Goal: Task Accomplishment & Management: Manage account settings

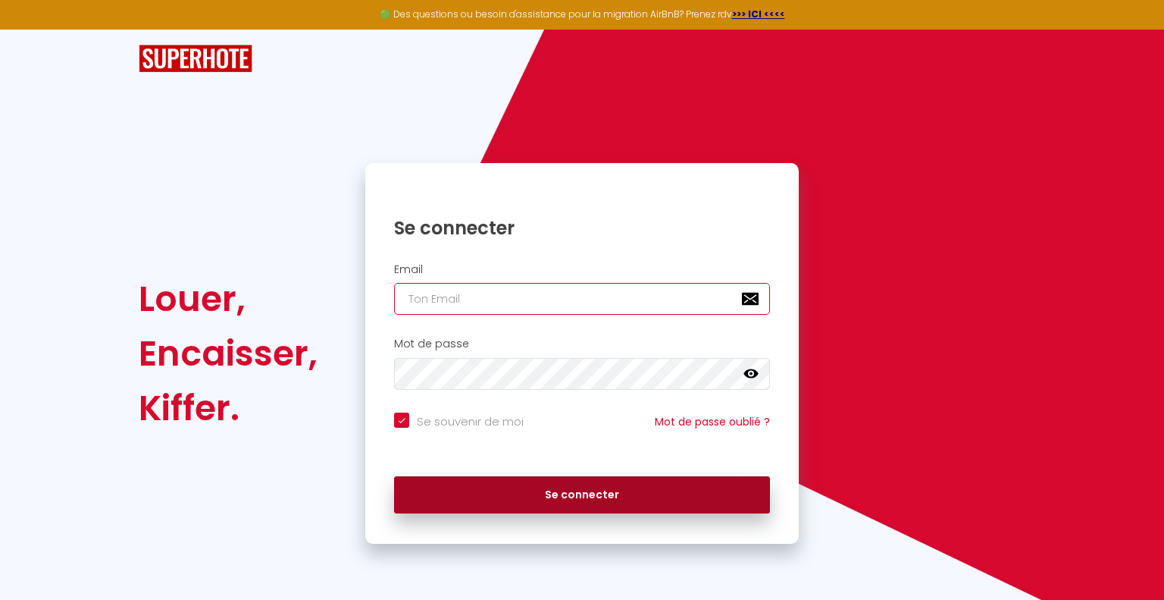
type input "[EMAIL_ADDRESS][DOMAIN_NAME]"
click at [578, 497] on button "Se connecter" at bounding box center [582, 495] width 376 height 38
checkbox input "true"
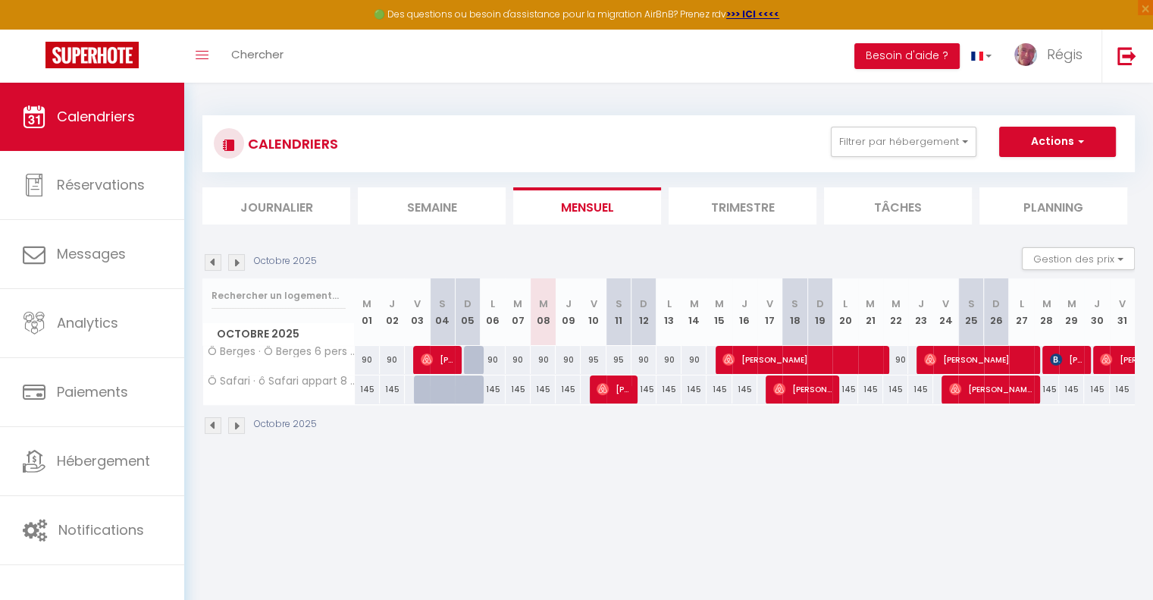
click at [237, 257] on img at bounding box center [236, 262] width 17 height 17
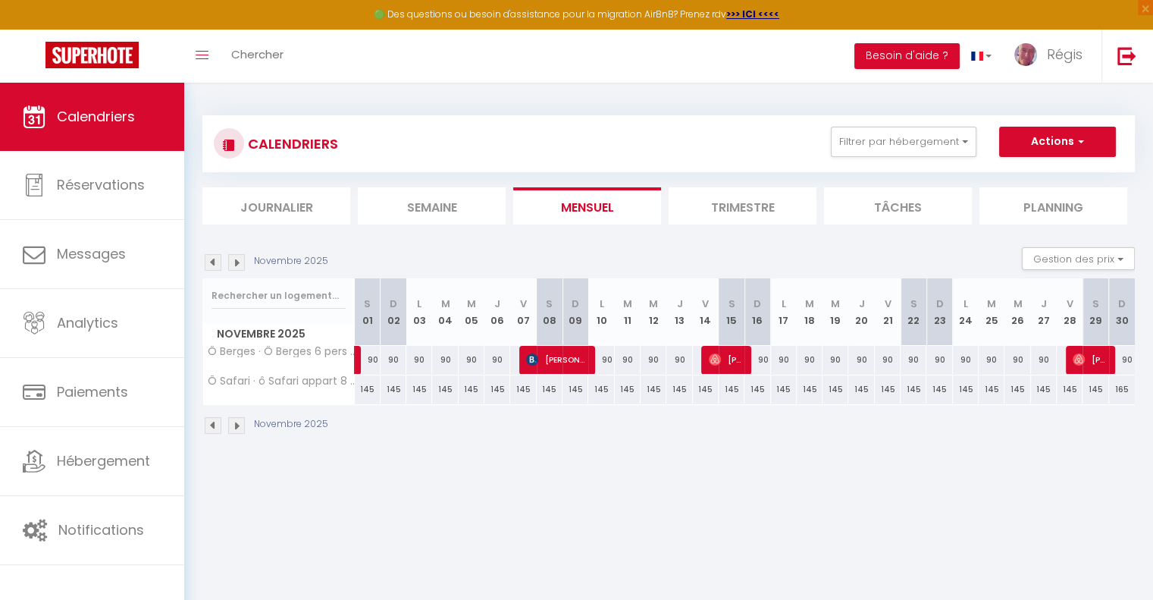
click at [239, 256] on img at bounding box center [236, 262] width 17 height 17
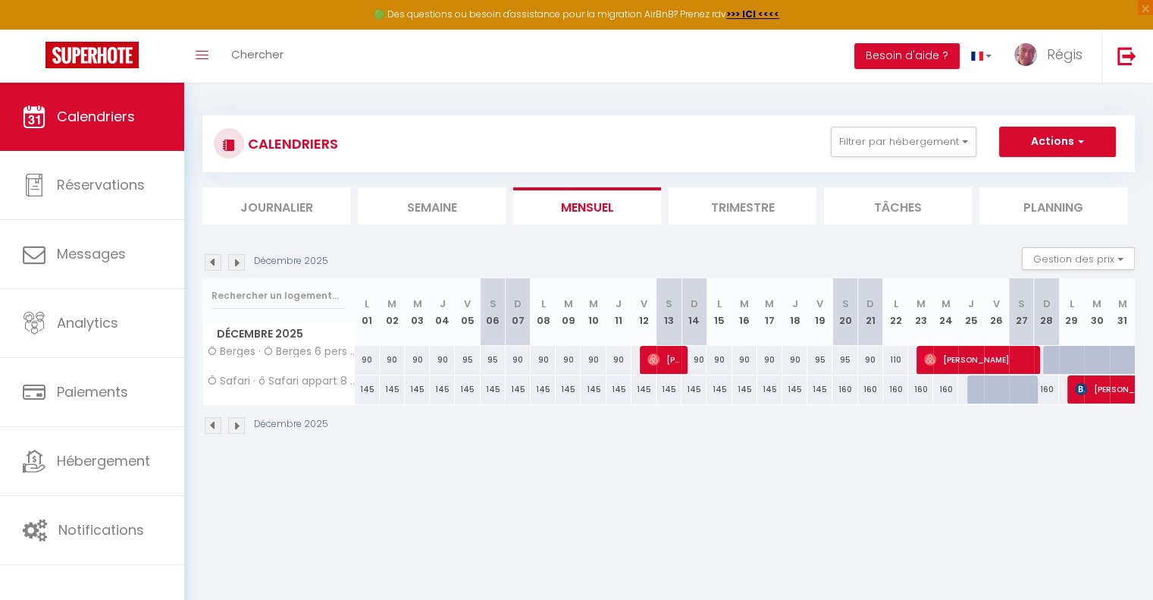
click at [235, 262] on img at bounding box center [236, 262] width 17 height 17
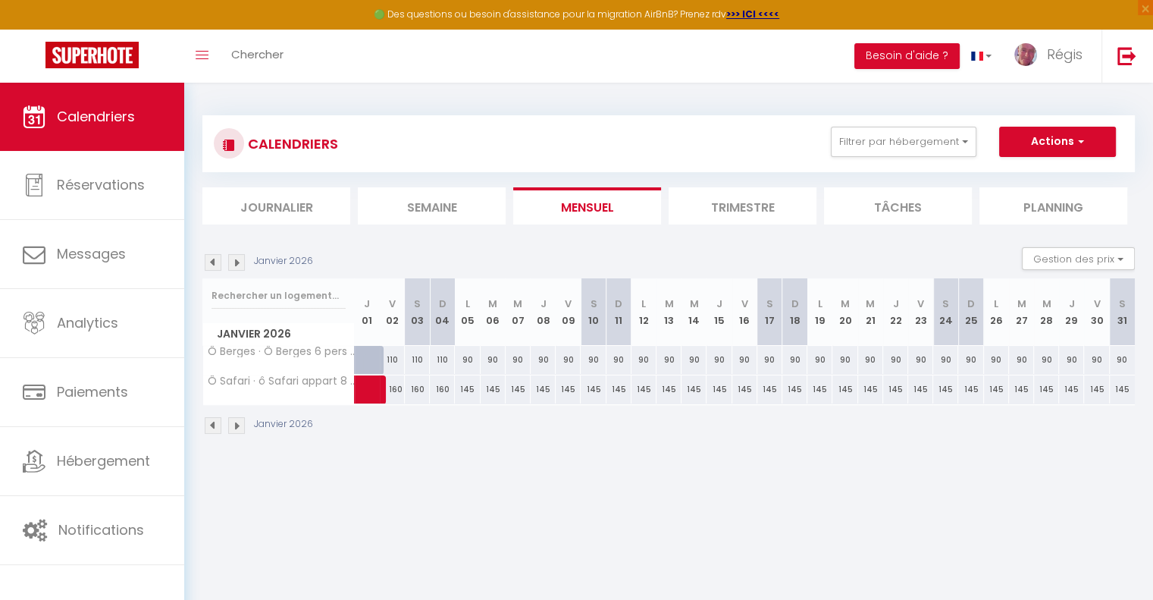
click at [235, 262] on img at bounding box center [236, 262] width 17 height 17
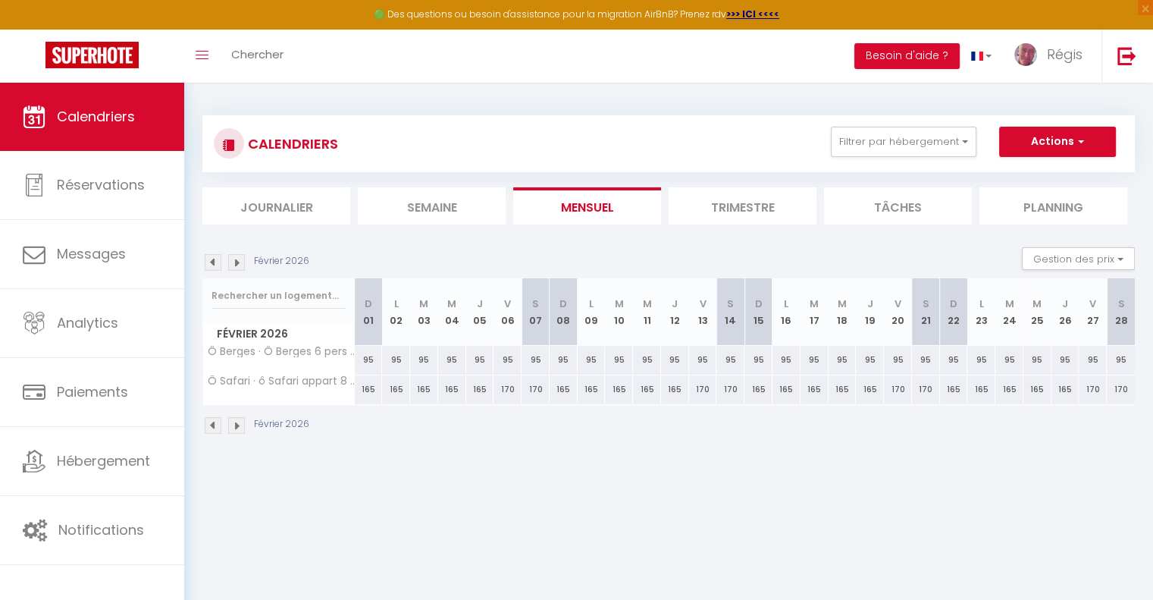
click at [235, 262] on img at bounding box center [236, 262] width 17 height 17
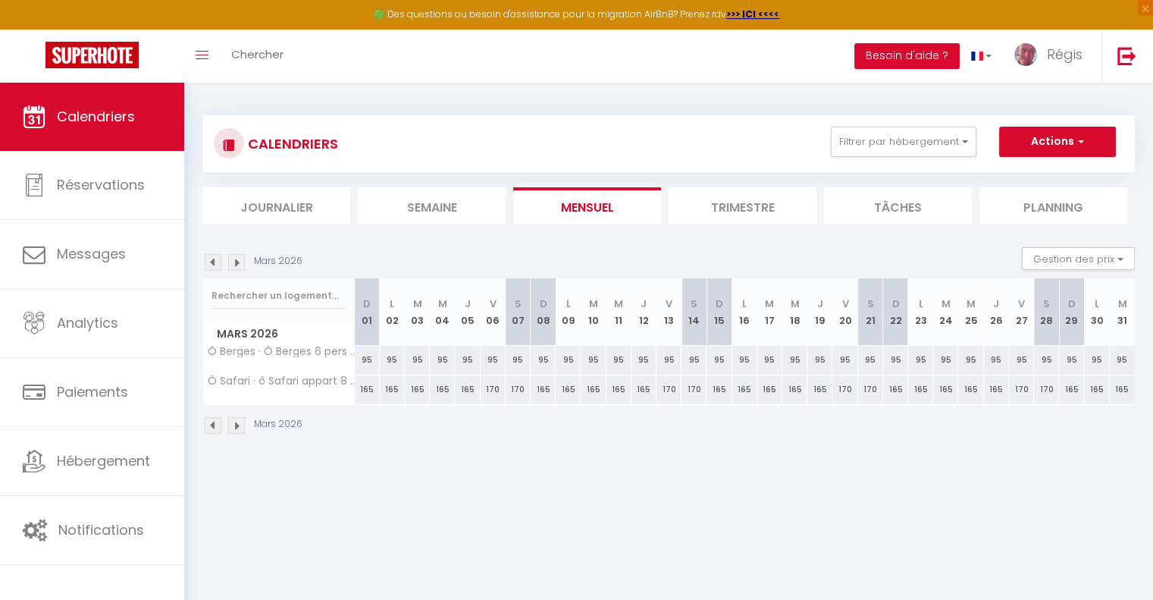
click at [235, 262] on img at bounding box center [236, 262] width 17 height 17
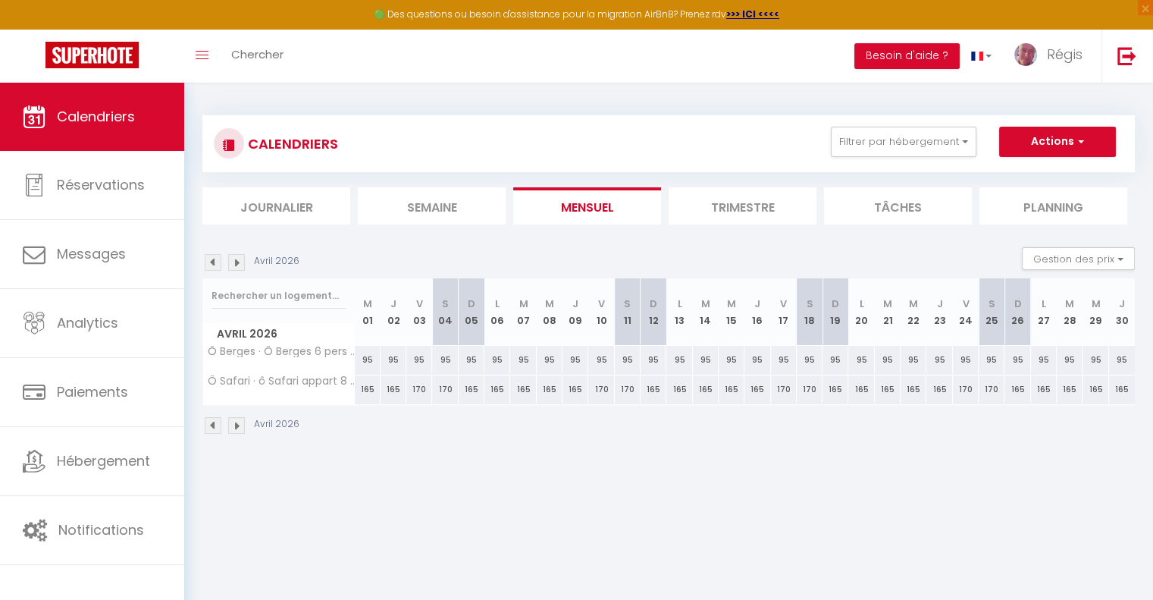
click at [235, 262] on img at bounding box center [236, 262] width 17 height 17
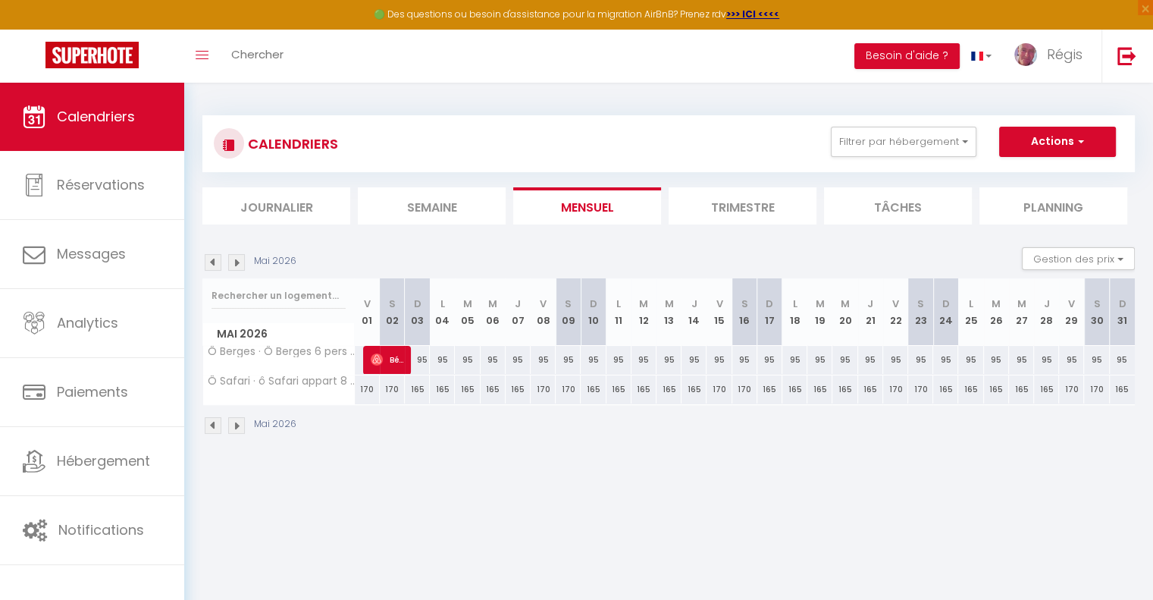
click at [235, 262] on img at bounding box center [236, 262] width 17 height 17
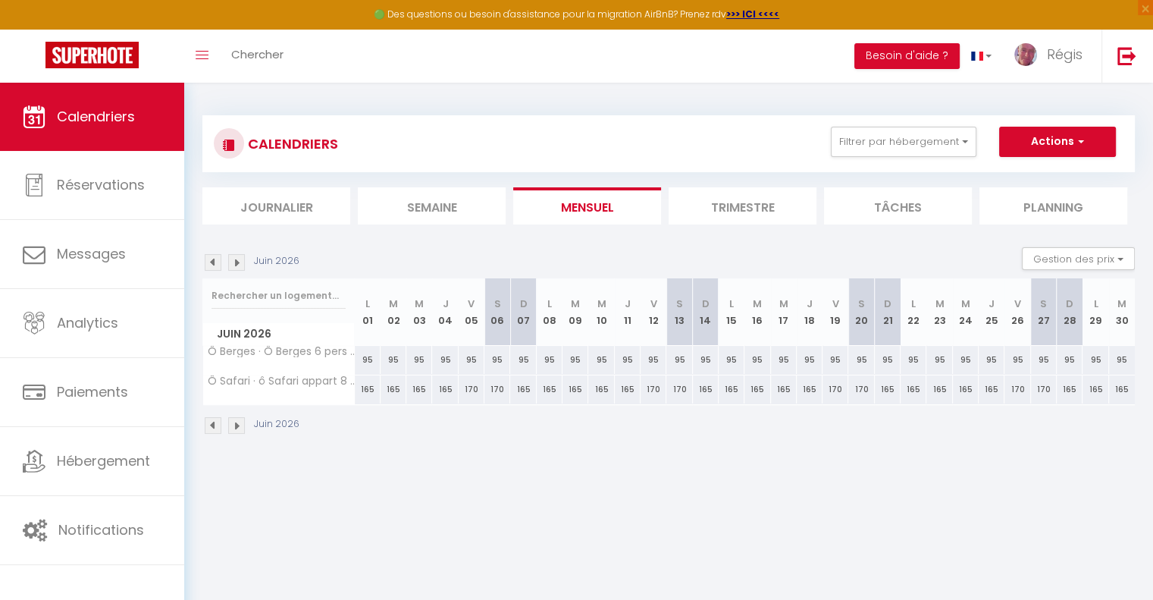
click at [210, 262] on img at bounding box center [213, 262] width 17 height 17
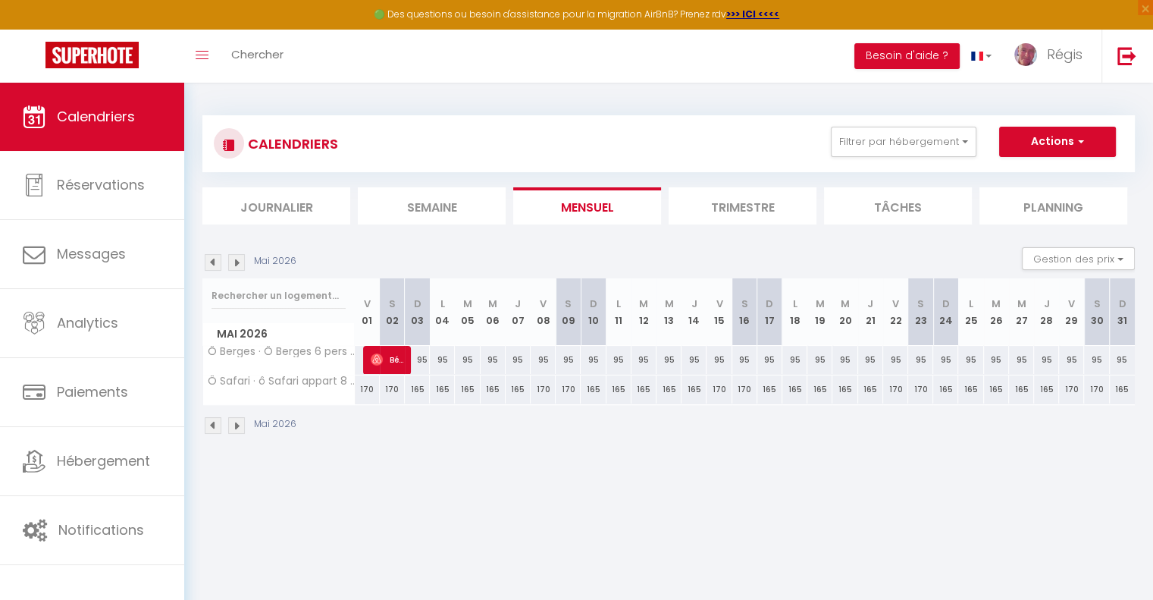
click at [210, 262] on img at bounding box center [213, 262] width 17 height 17
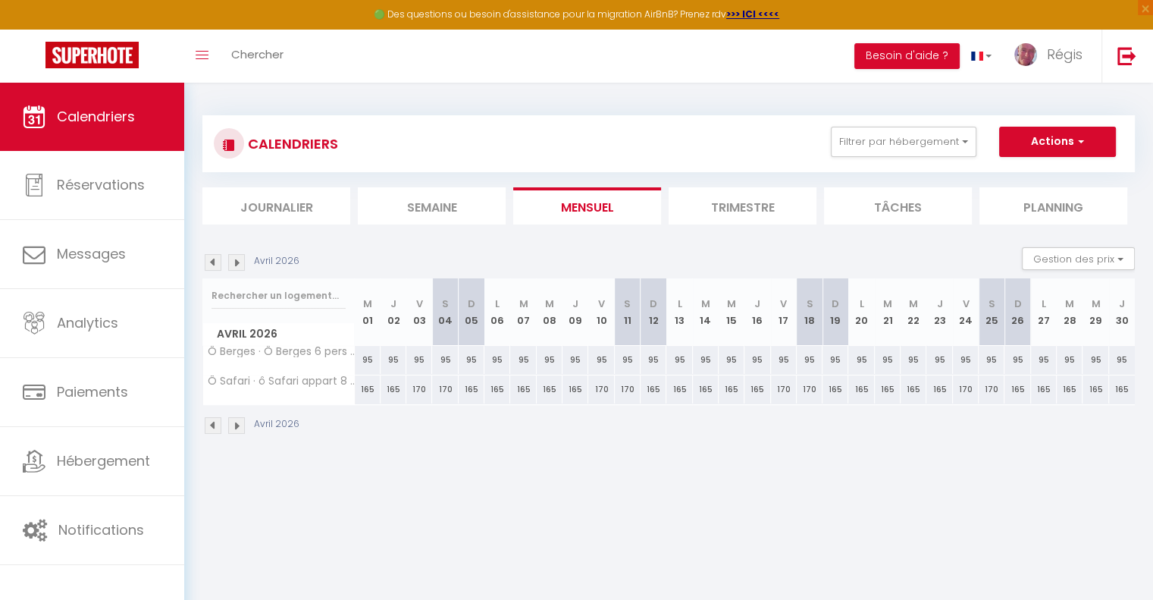
click at [210, 262] on img at bounding box center [213, 262] width 17 height 17
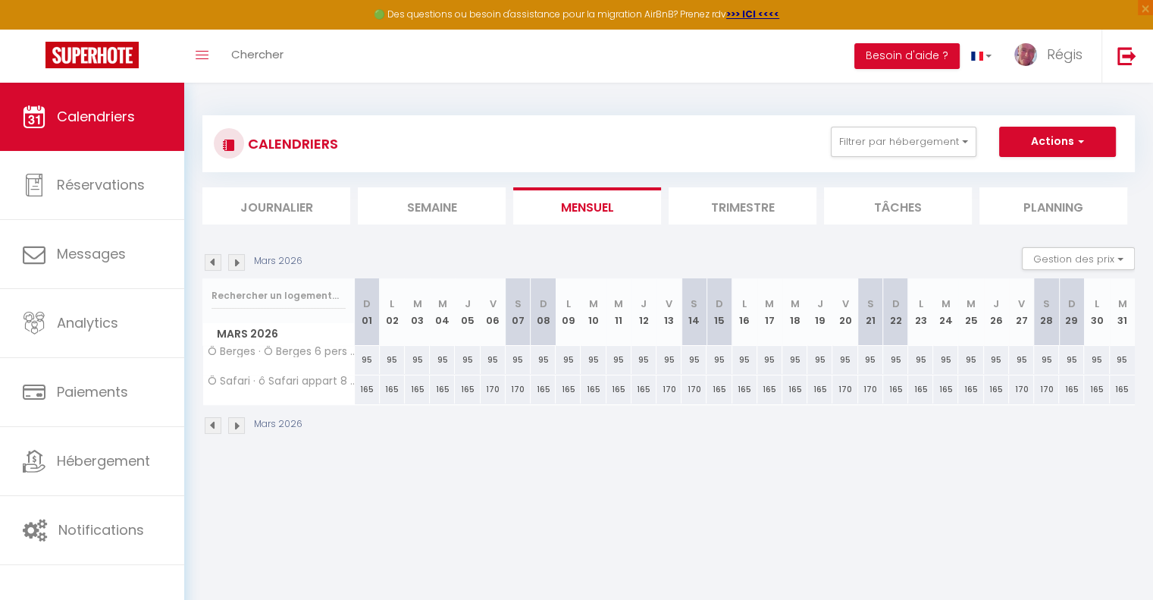
click at [210, 262] on img at bounding box center [213, 262] width 17 height 17
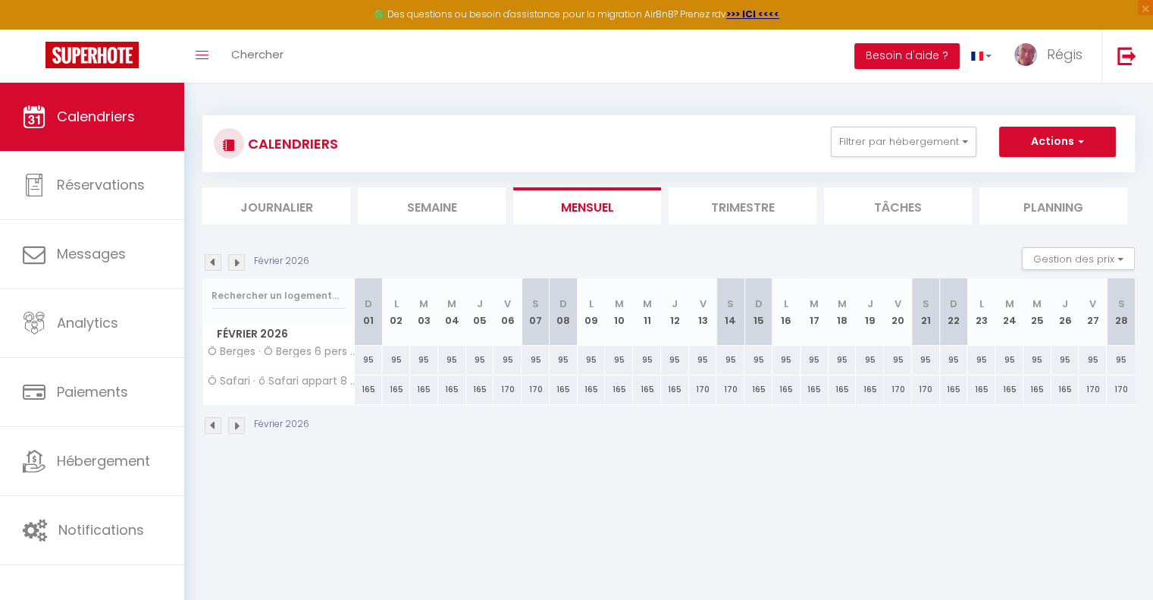
click at [211, 262] on img at bounding box center [213, 262] width 17 height 17
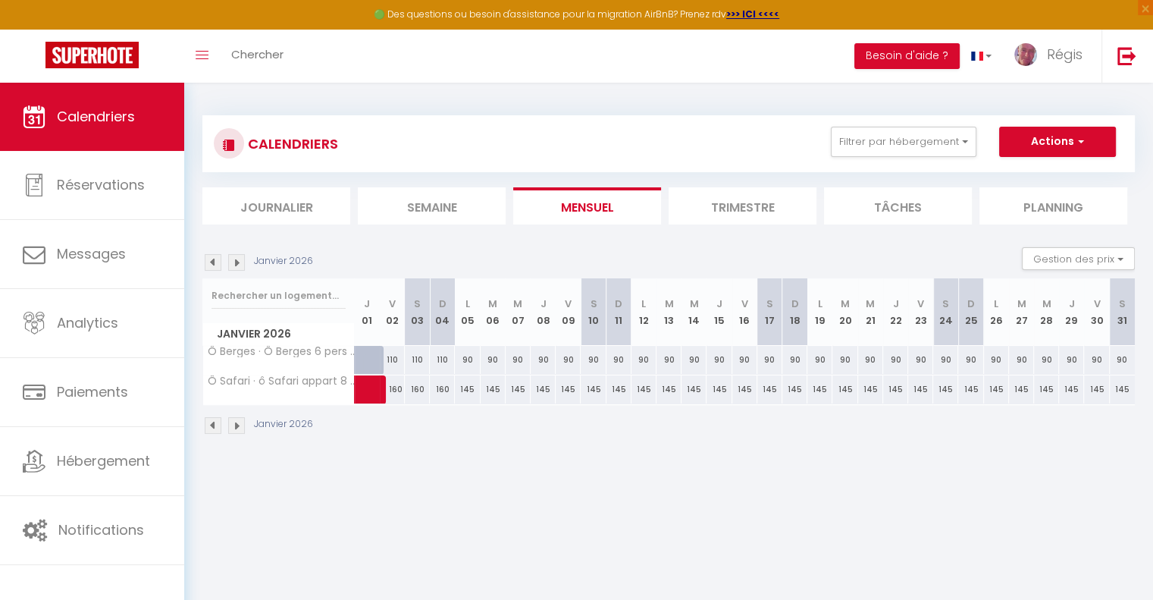
click at [212, 258] on img at bounding box center [213, 262] width 17 height 17
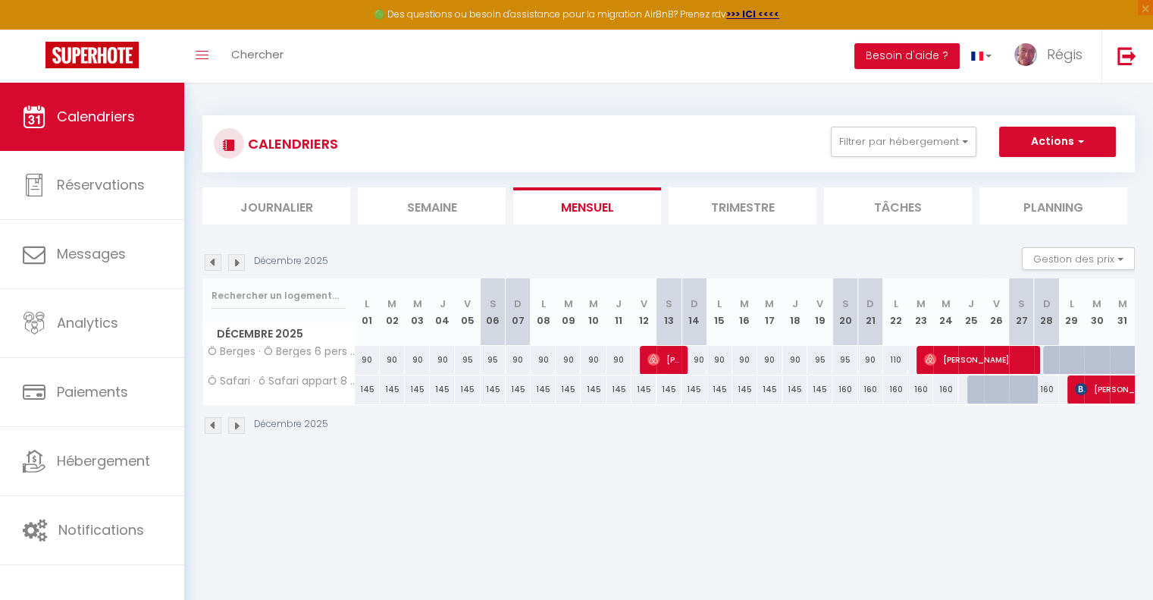
click at [212, 258] on img at bounding box center [213, 262] width 17 height 17
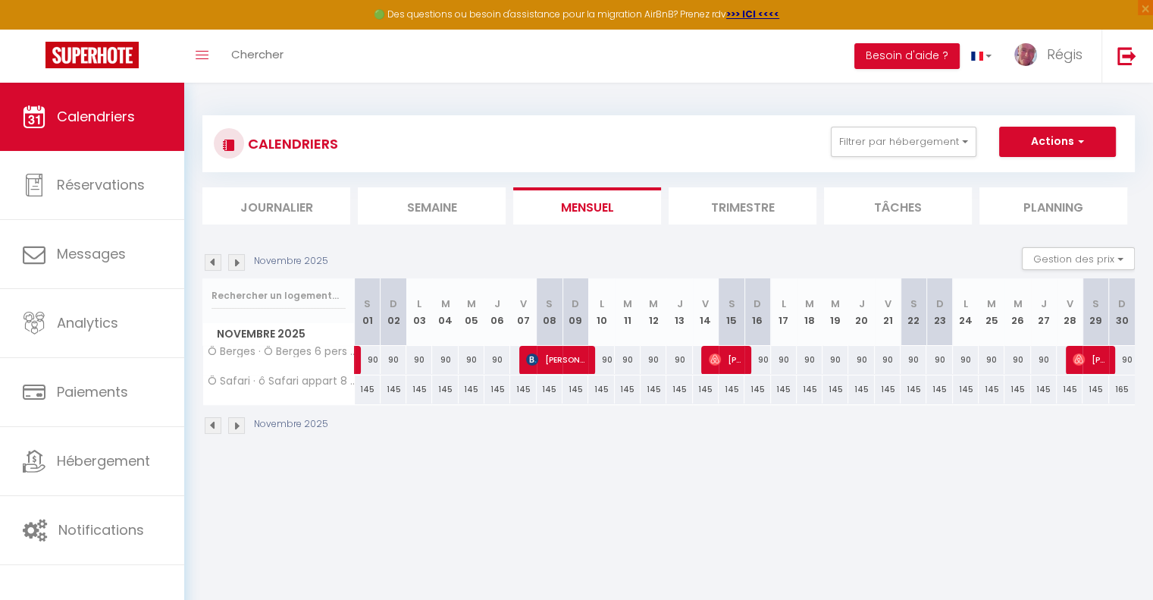
click at [212, 258] on img at bounding box center [213, 262] width 17 height 17
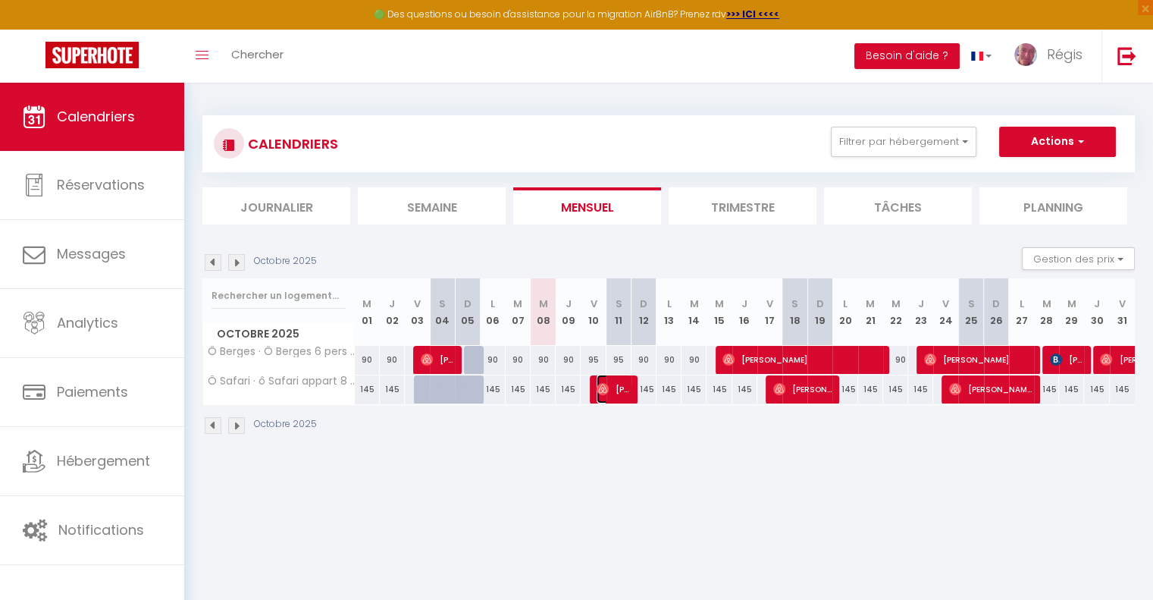
click at [603, 391] on img at bounding box center [603, 389] width 12 height 12
select select "OK"
select select "0"
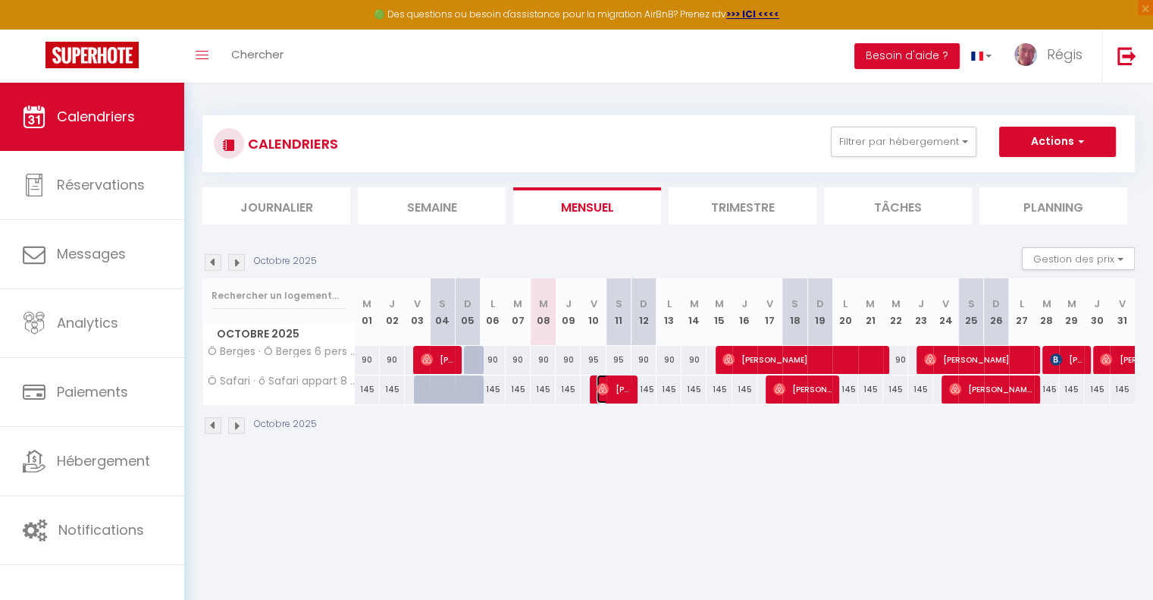
select select "1"
select select
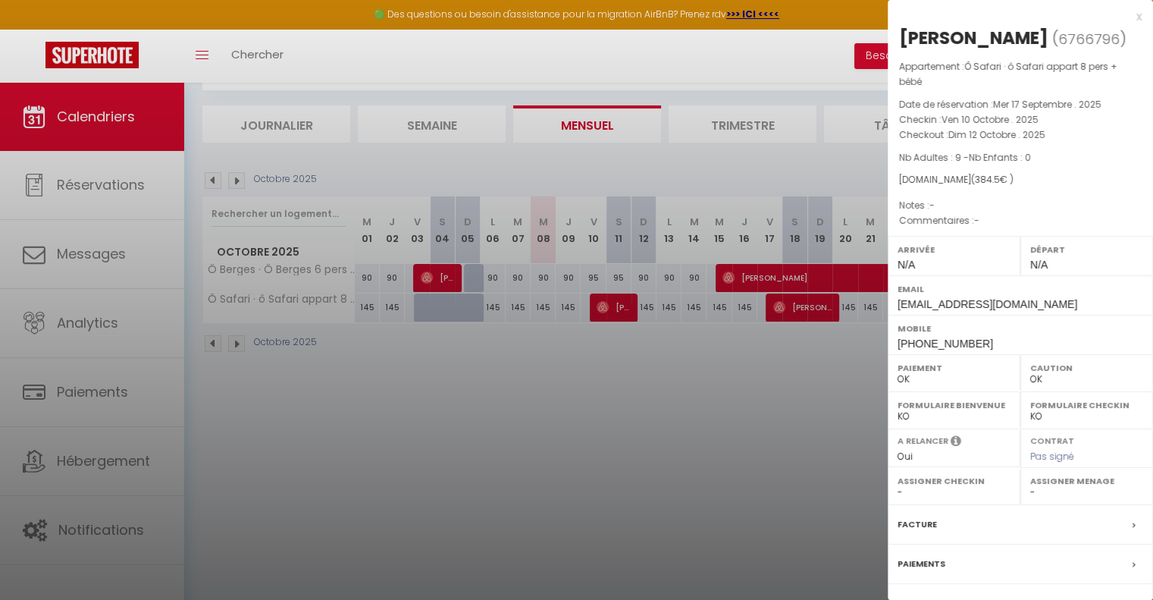
click at [945, 228] on p "Commentaires : -" at bounding box center [1020, 220] width 243 height 15
click at [923, 213] on p "Notes : -" at bounding box center [1020, 205] width 243 height 15
click at [951, 228] on p "Commentaires : -" at bounding box center [1020, 220] width 243 height 15
click at [118, 249] on div at bounding box center [576, 300] width 1153 height 600
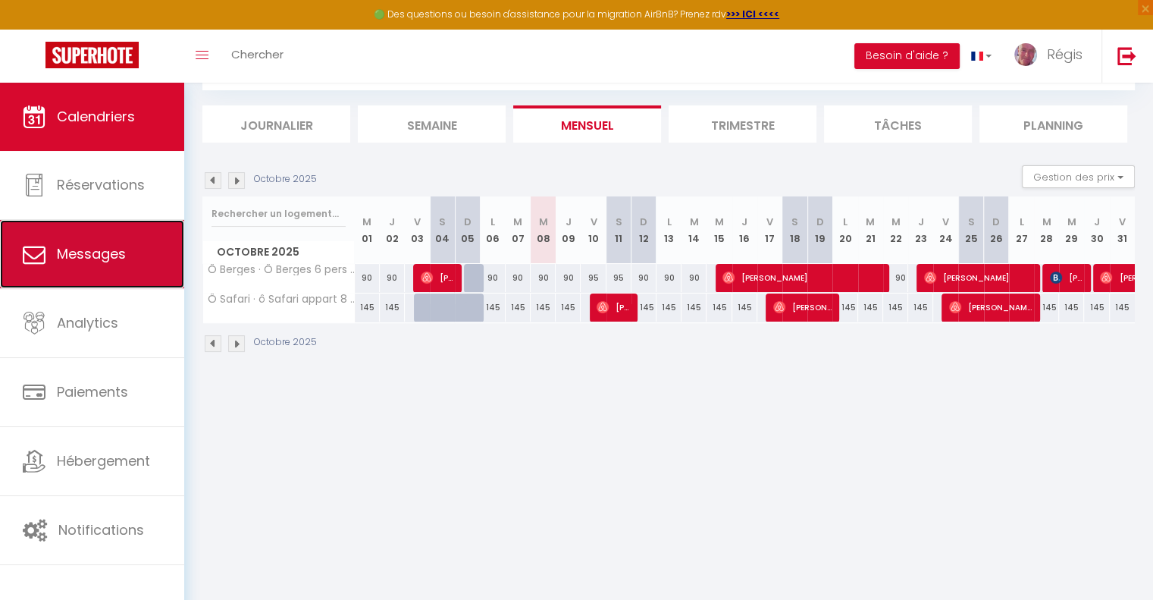
click at [60, 254] on span "Messages" at bounding box center [91, 253] width 69 height 19
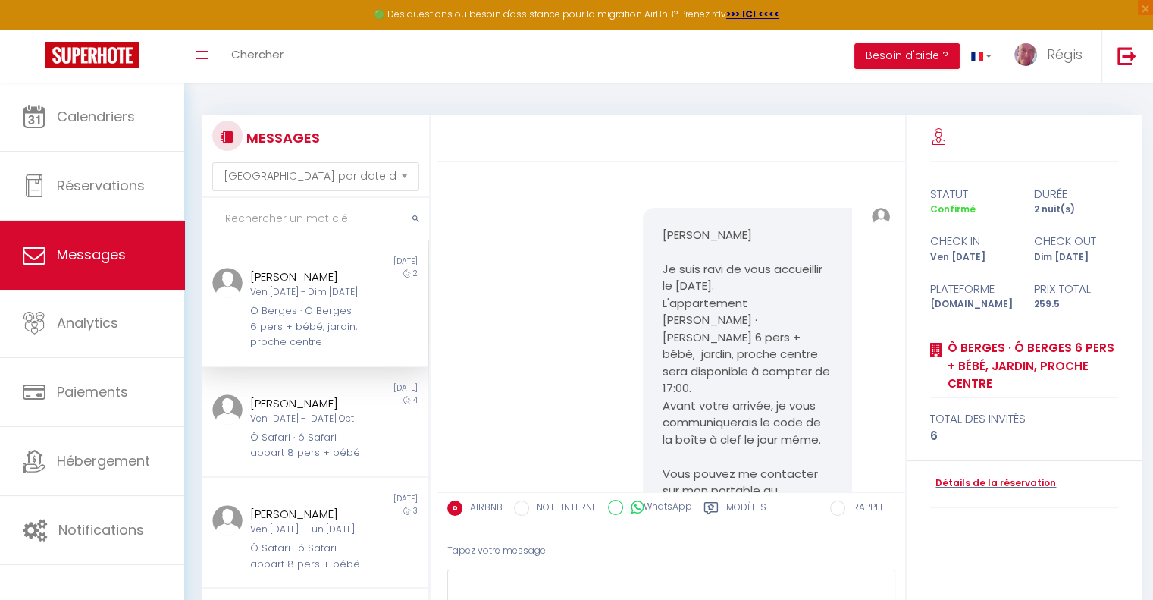
scroll to position [8170, 0]
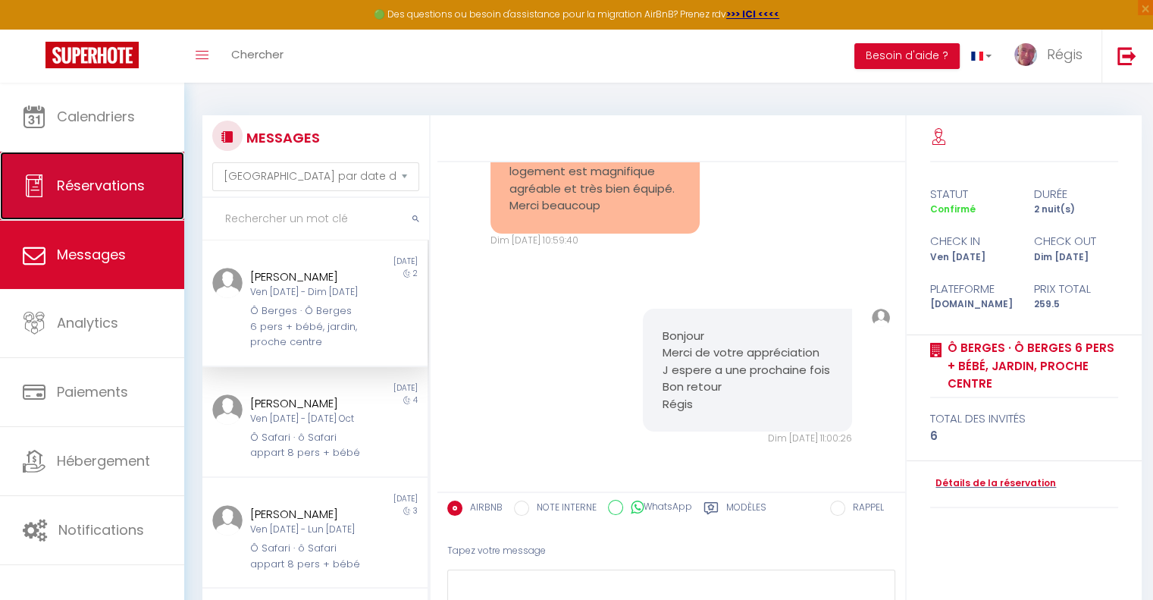
click at [109, 196] on link "Réservations" at bounding box center [92, 186] width 184 height 68
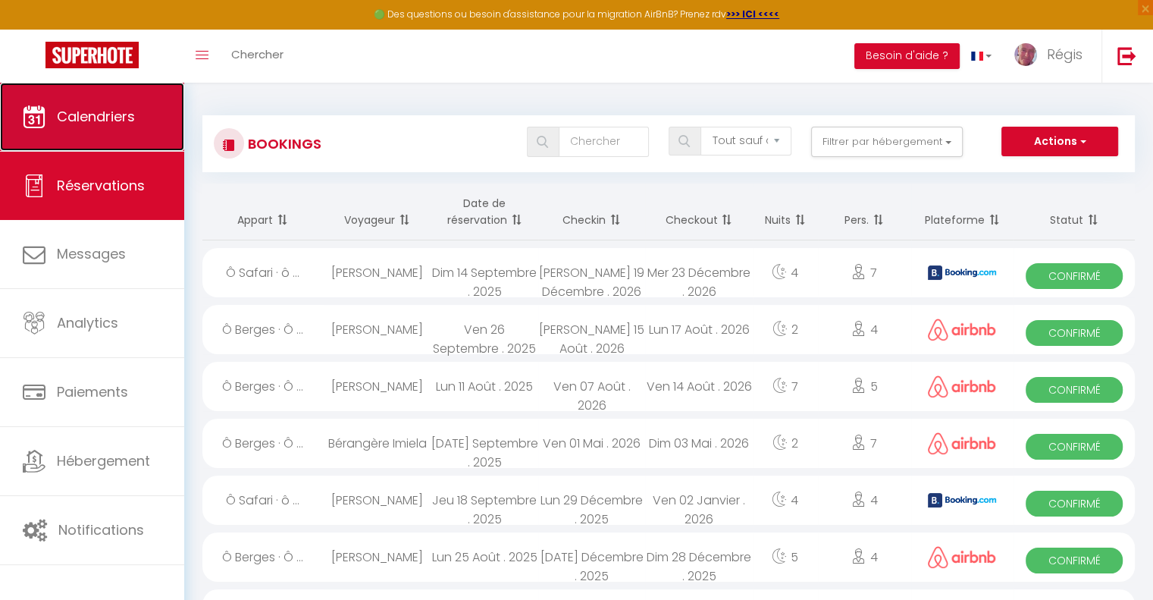
click at [123, 126] on span "Calendriers" at bounding box center [96, 116] width 78 height 19
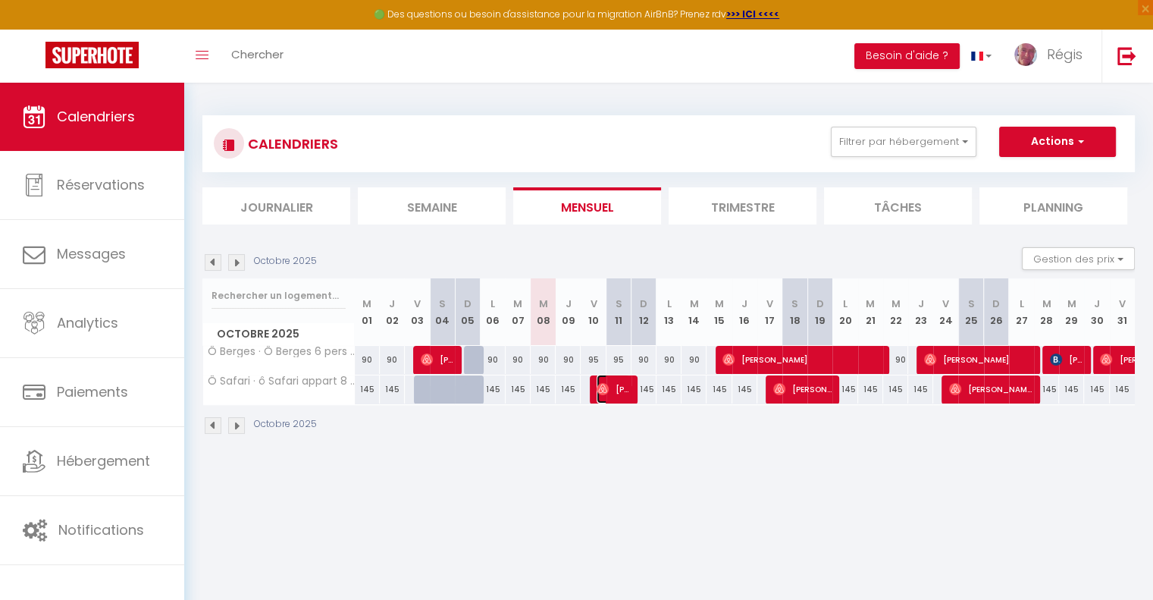
click at [612, 390] on span "[PERSON_NAME]" at bounding box center [613, 389] width 33 height 29
select select "OK"
select select "0"
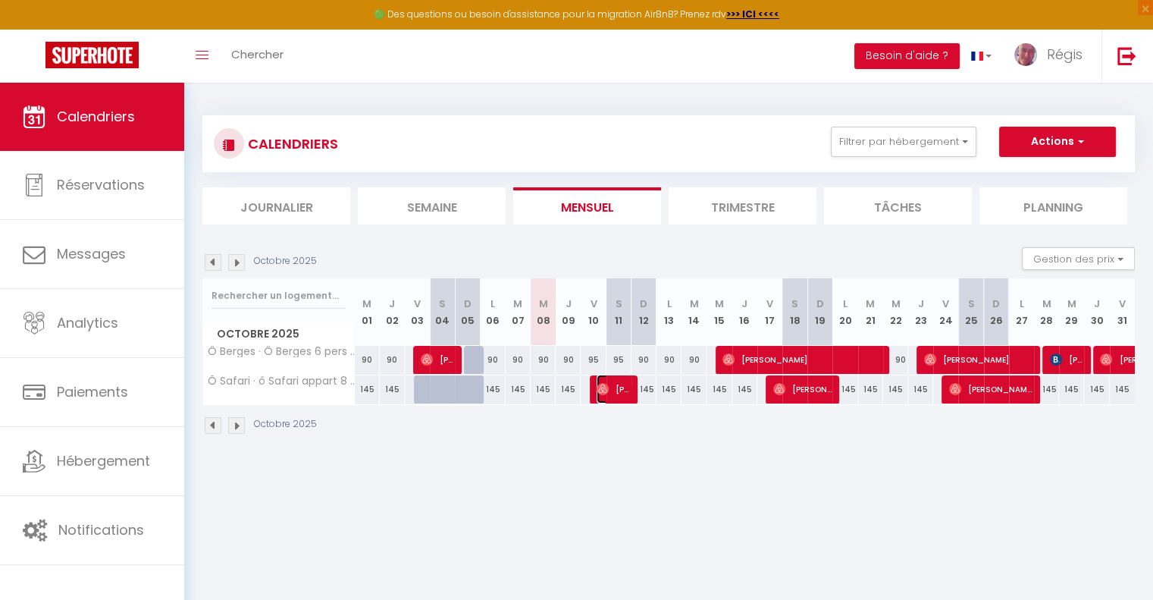
select select "1"
select select
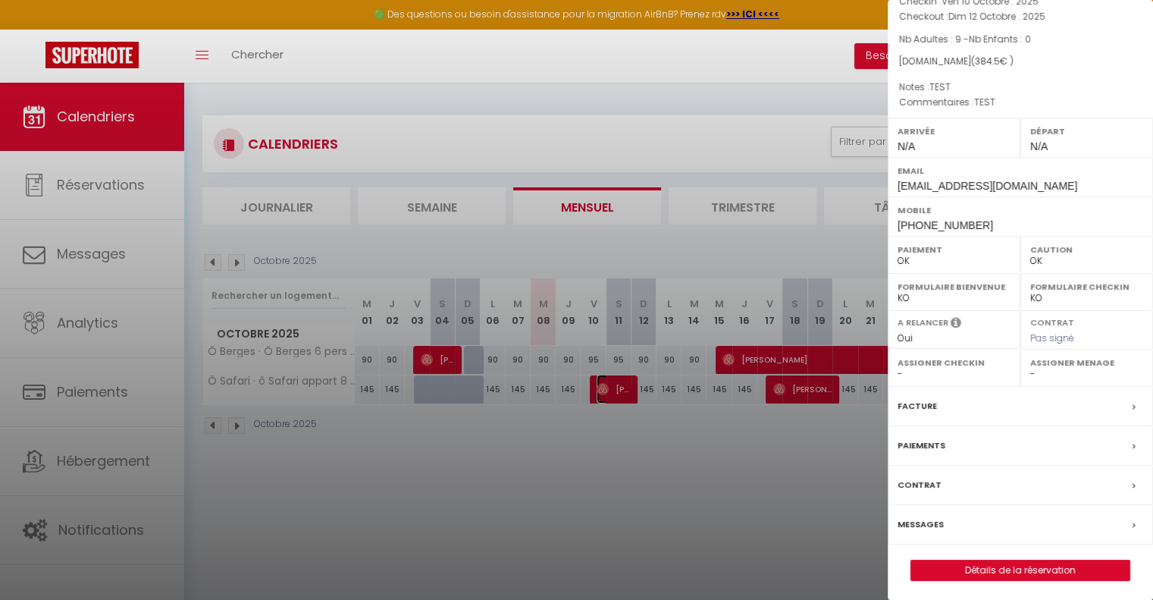
scroll to position [143, 0]
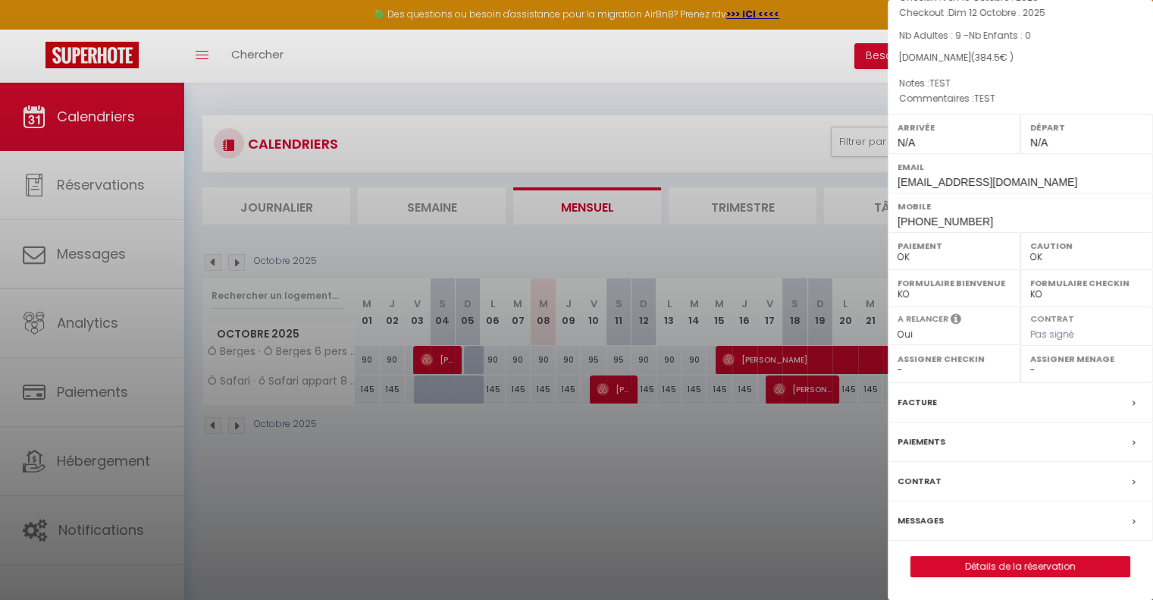
click at [931, 523] on label "Messages" at bounding box center [921, 521] width 46 height 16
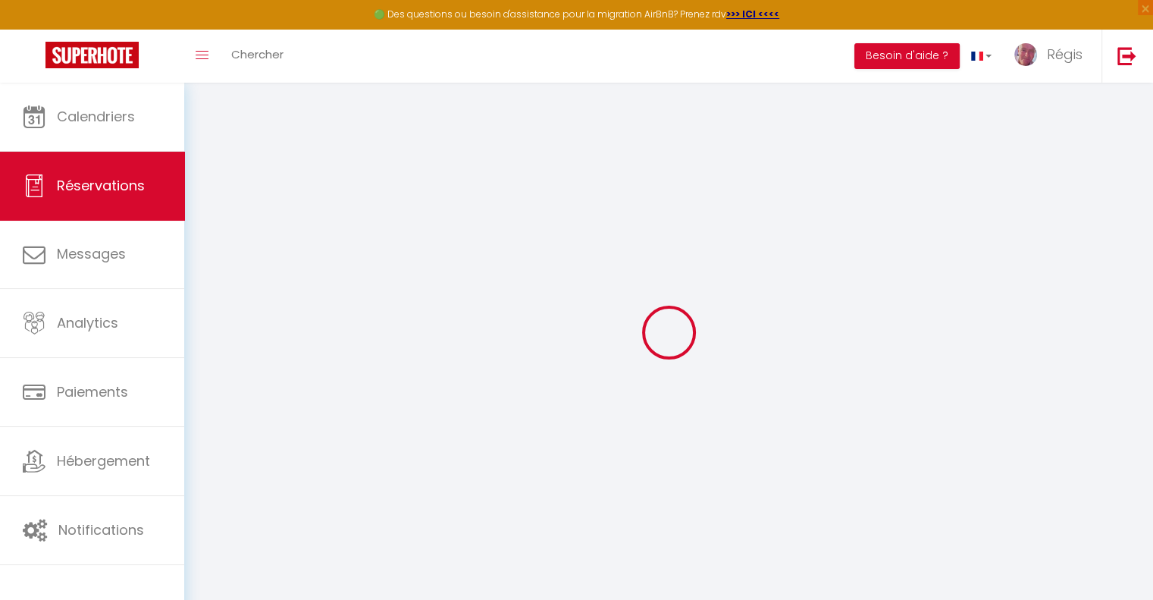
select select
checkbox input "false"
select select
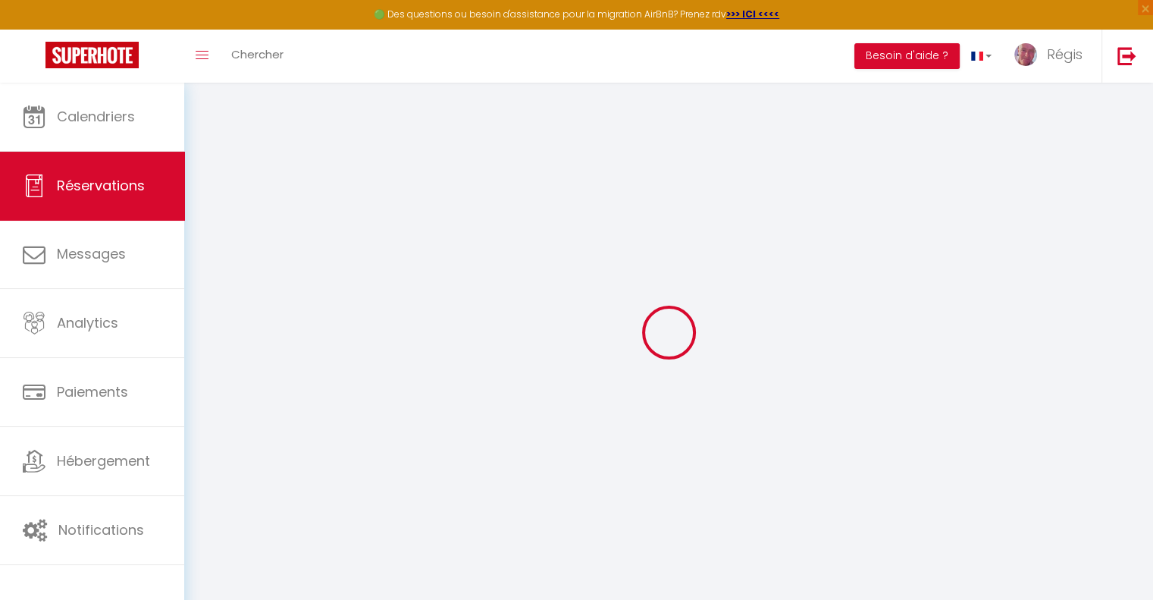
select select
checkbox input "false"
type textarea "TEST"
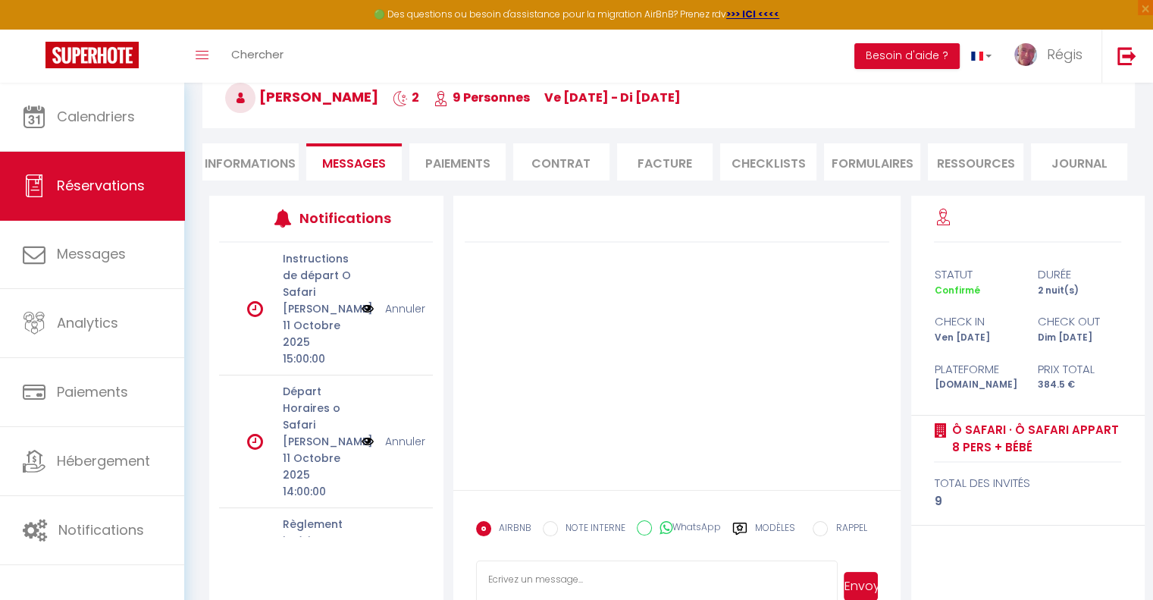
scroll to position [127, 0]
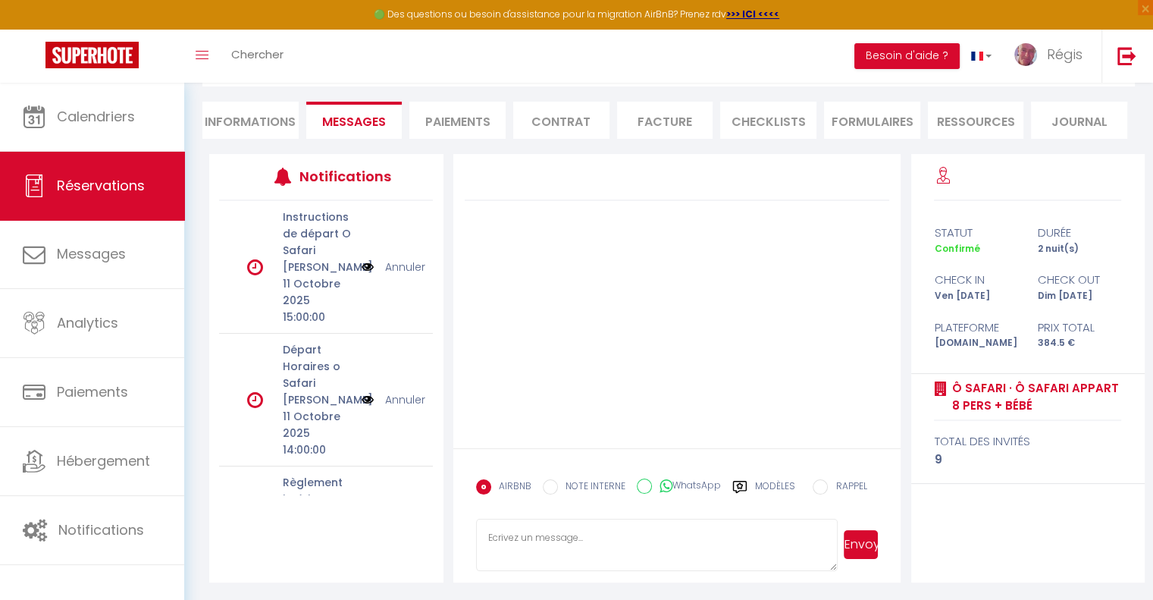
click at [550, 486] on input "NOTE INTERNE" at bounding box center [550, 486] width 15 height 15
radio input "true"
radio input "false"
click at [540, 534] on textarea at bounding box center [657, 545] width 362 height 53
type textarea "bon courage pour le ménage"
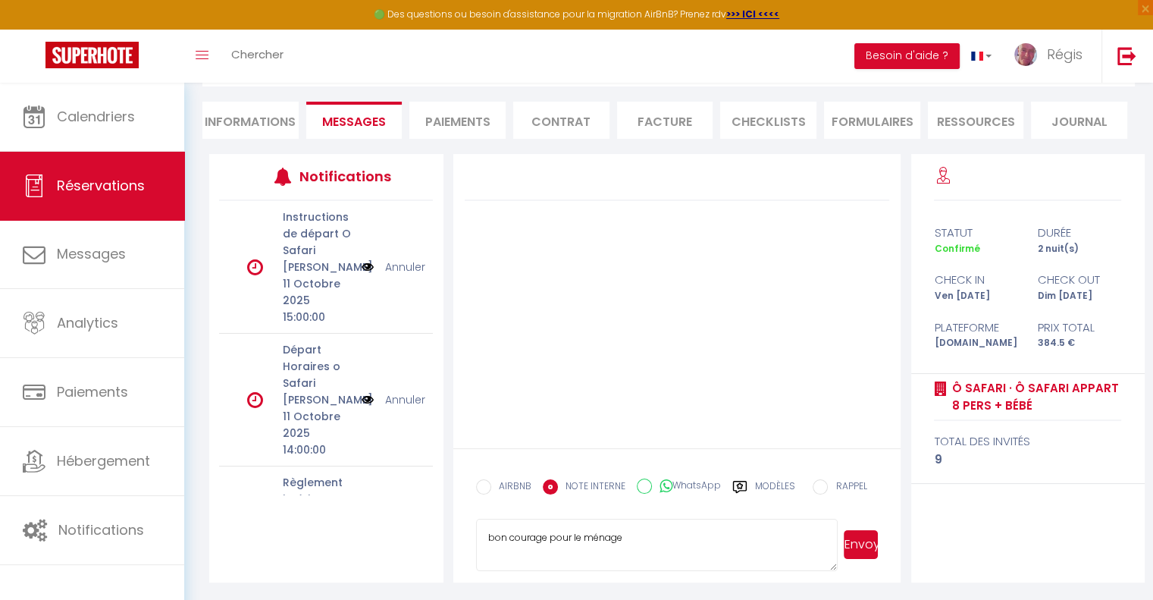
drag, startPoint x: 857, startPoint y: 547, endPoint x: 861, endPoint y: 538, distance: 9.2
click at [858, 544] on button "Envoyer" at bounding box center [861, 544] width 34 height 29
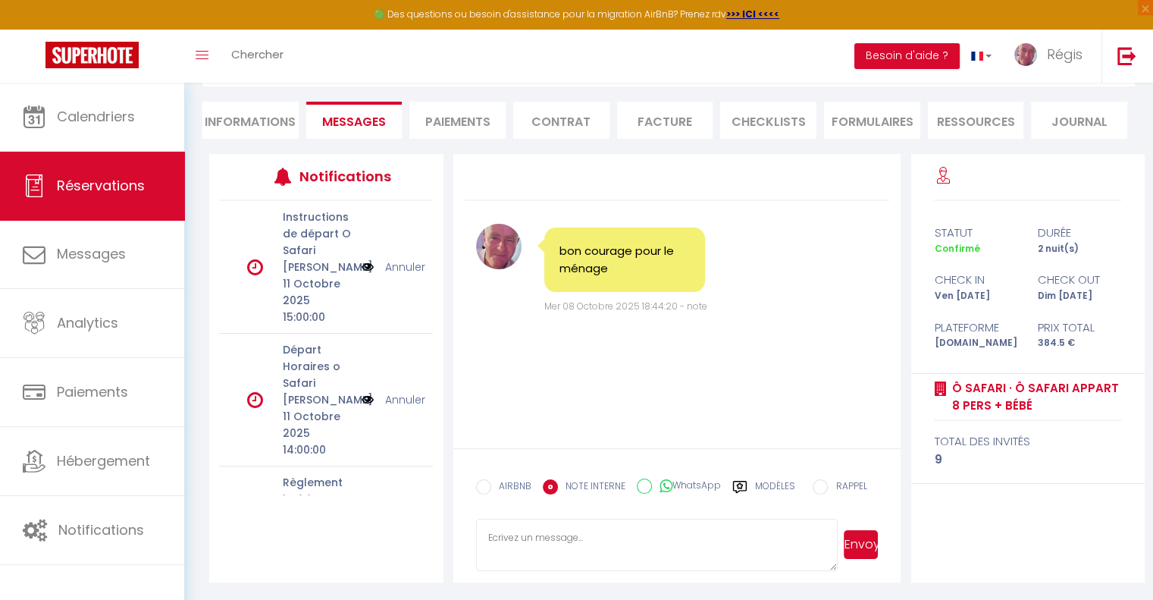
click at [546, 537] on textarea at bounding box center [657, 545] width 362 height 53
type textarea "il faut 2 lits doubles et 4 lits simples"
click at [845, 553] on span "Envoyer" at bounding box center [858, 545] width 40 height 53
click at [856, 539] on button "Envoyer" at bounding box center [861, 544] width 34 height 29
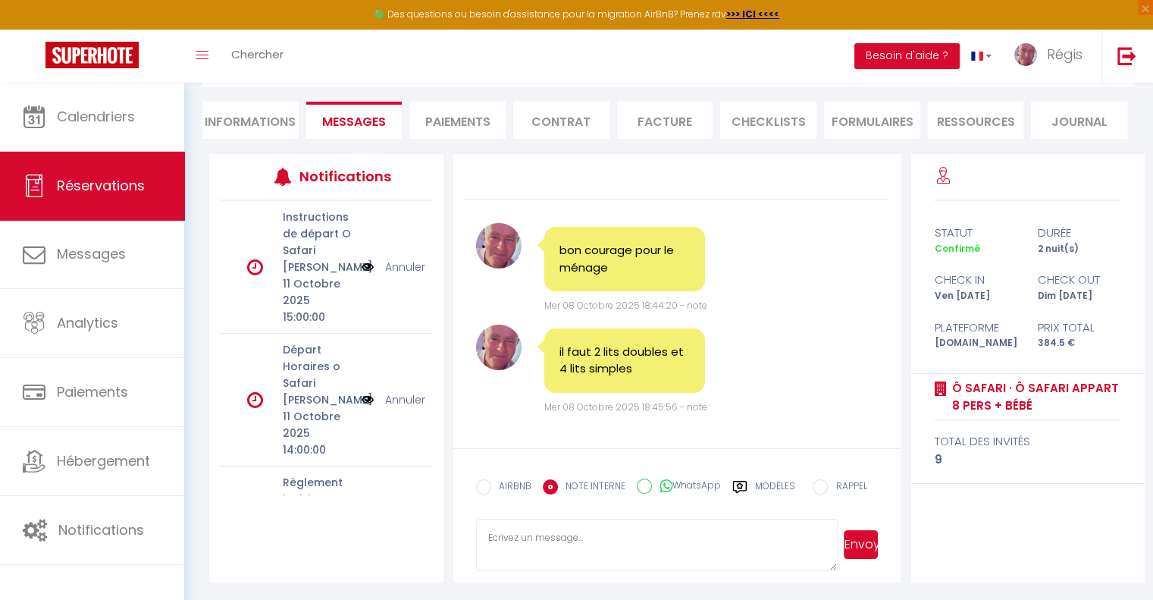
scroll to position [0, 0]
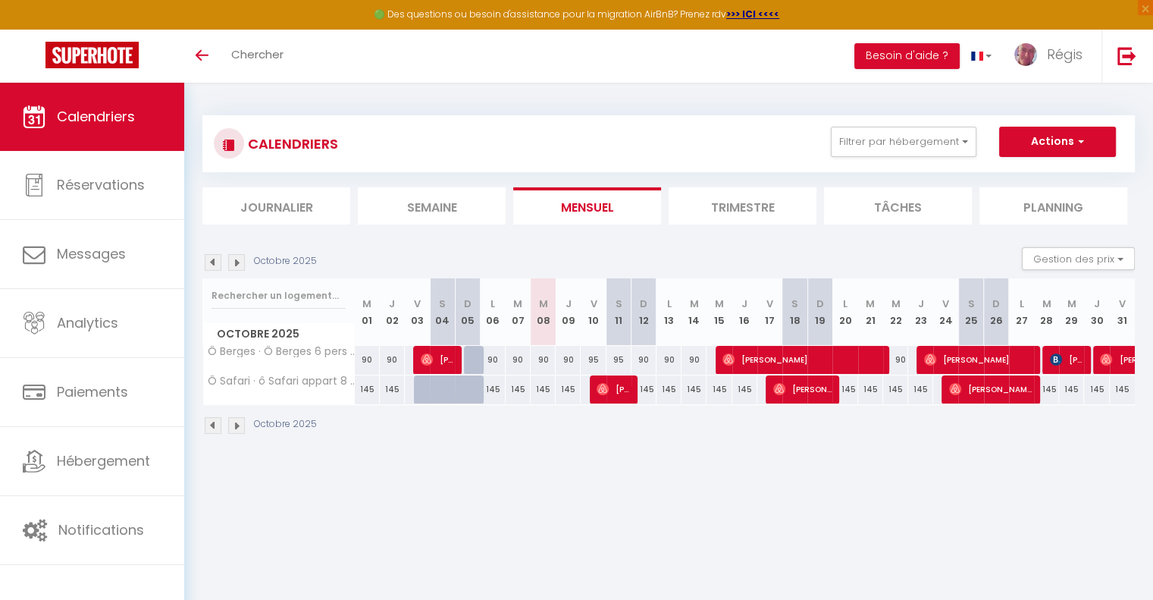
click at [670, 359] on div "90" at bounding box center [669, 360] width 25 height 28
type input "90"
select select "1"
type input "Lun 13 Octobre 2025"
type input "Mar 14 Octobre 2025"
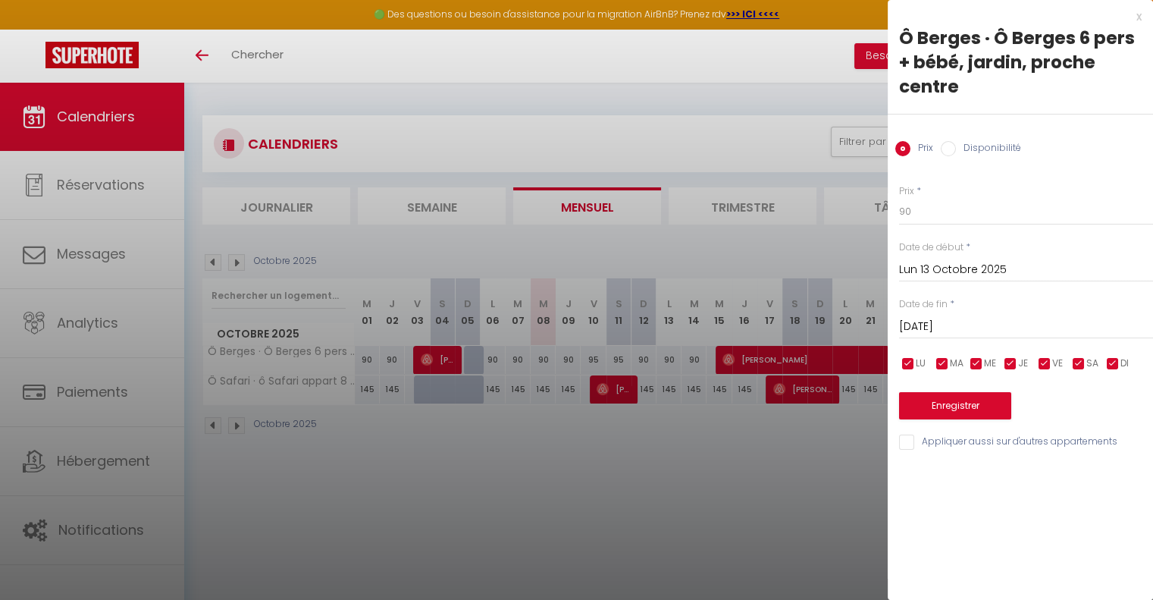
click at [958, 147] on label "Disponibilité" at bounding box center [988, 149] width 65 height 17
click at [956, 147] on input "Disponibilité" at bounding box center [948, 148] width 15 height 15
radio input "true"
radio input "false"
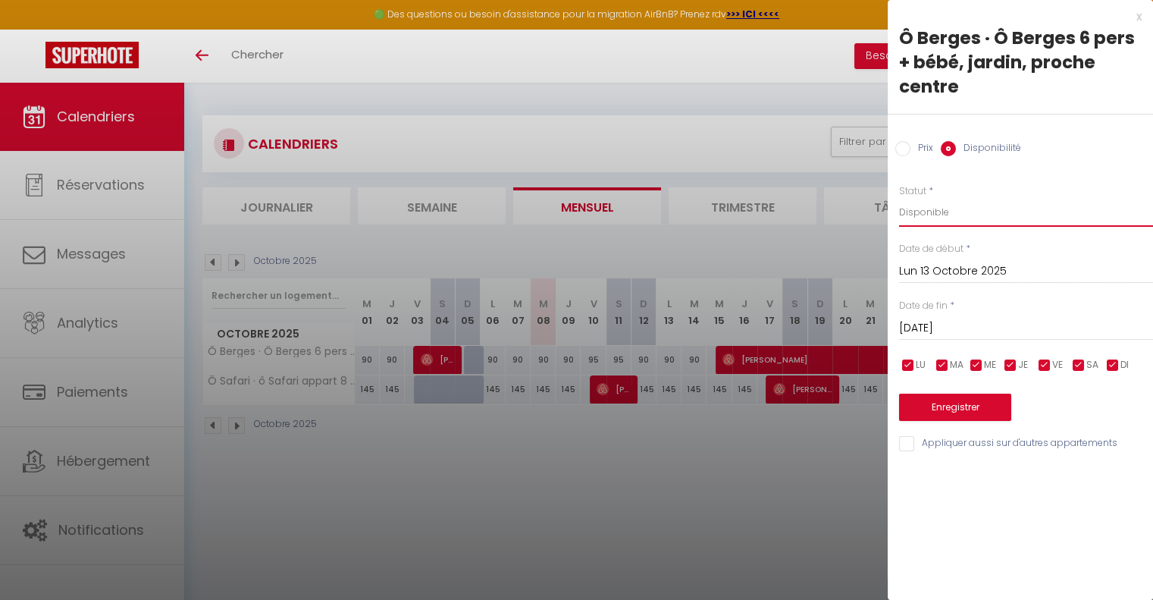
click at [945, 215] on select "Disponible Indisponible" at bounding box center [1026, 212] width 254 height 29
select select "0"
click at [899, 198] on select "Disponible Indisponible" at bounding box center [1026, 212] width 254 height 29
click at [991, 403] on button "Enregistrer" at bounding box center [955, 406] width 112 height 27
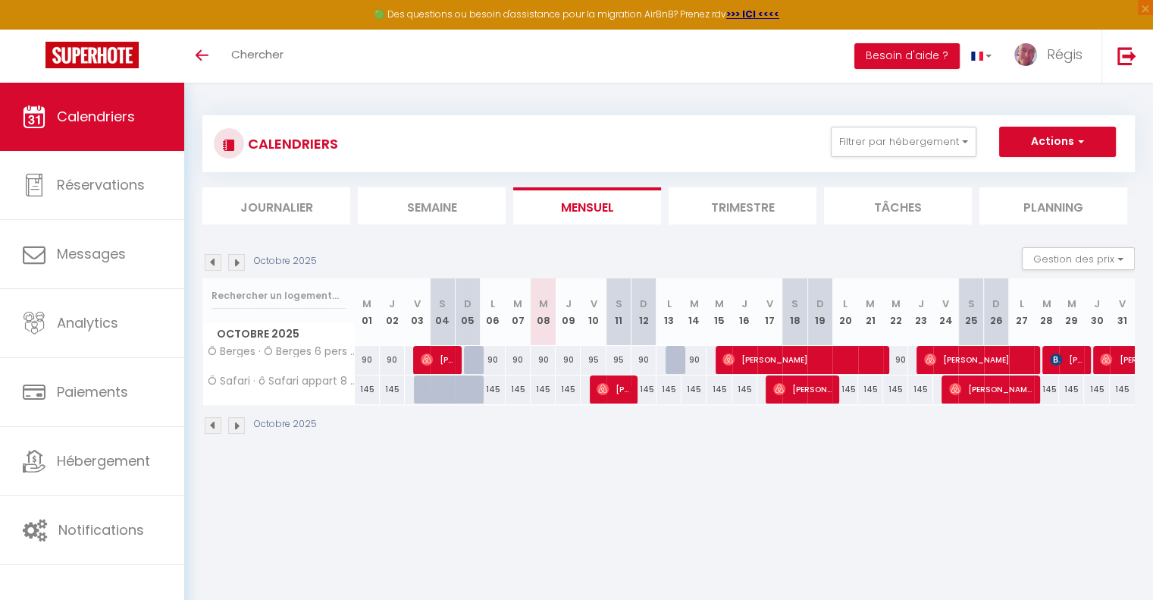
click at [666, 396] on div "145" at bounding box center [669, 389] width 25 height 28
select select "1"
type input "Lun 13 Octobre 2025"
type input "Mar 14 Octobre 2025"
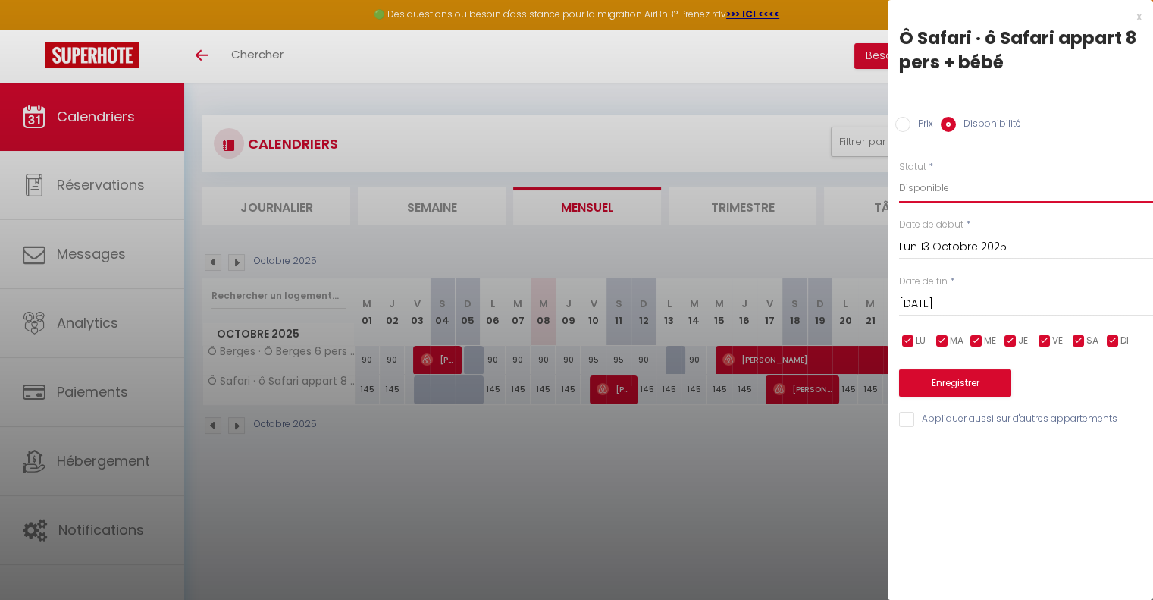
click at [961, 190] on select "Disponible Indisponible" at bounding box center [1026, 188] width 254 height 29
select select "0"
click at [899, 174] on select "Disponible Indisponible" at bounding box center [1026, 188] width 254 height 29
click at [959, 381] on button "Enregistrer" at bounding box center [955, 382] width 112 height 27
